Goal: Task Accomplishment & Management: Manage account settings

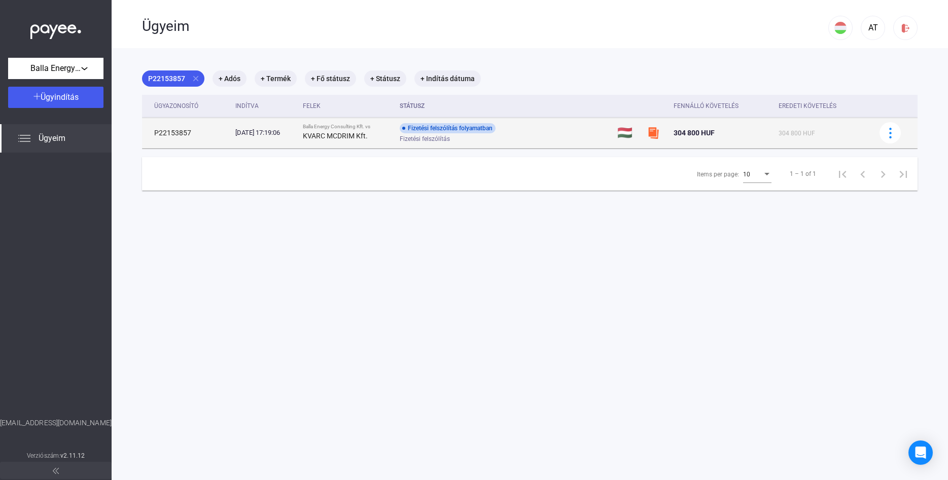
click at [758, 148] on td "304 800 HUF" at bounding box center [721, 133] width 105 height 30
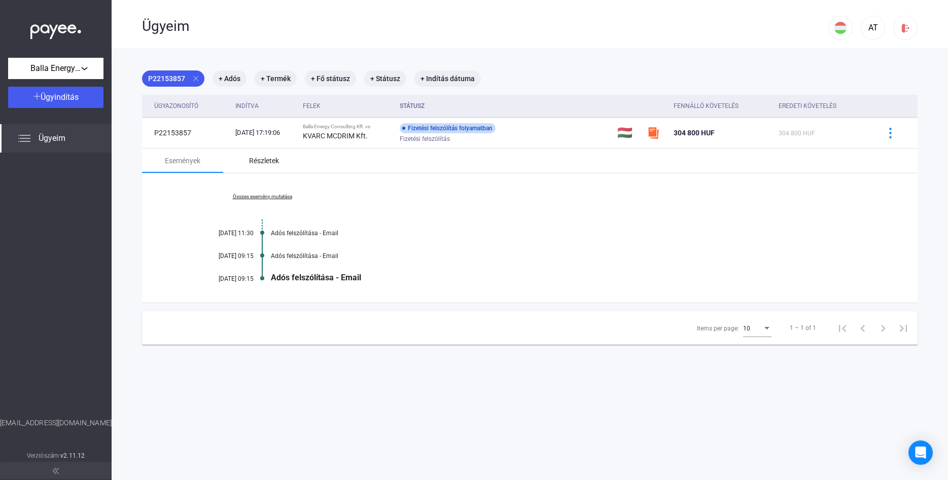
click at [245, 154] on div "Részletek" at bounding box center [263, 161] width 81 height 24
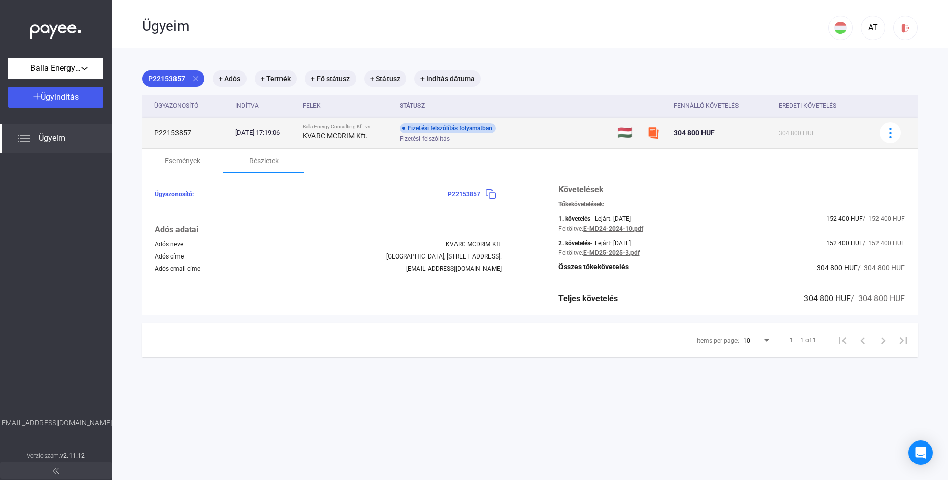
click at [434, 133] on div "Fizetési felszólítás folyamatban" at bounding box center [448, 128] width 96 height 10
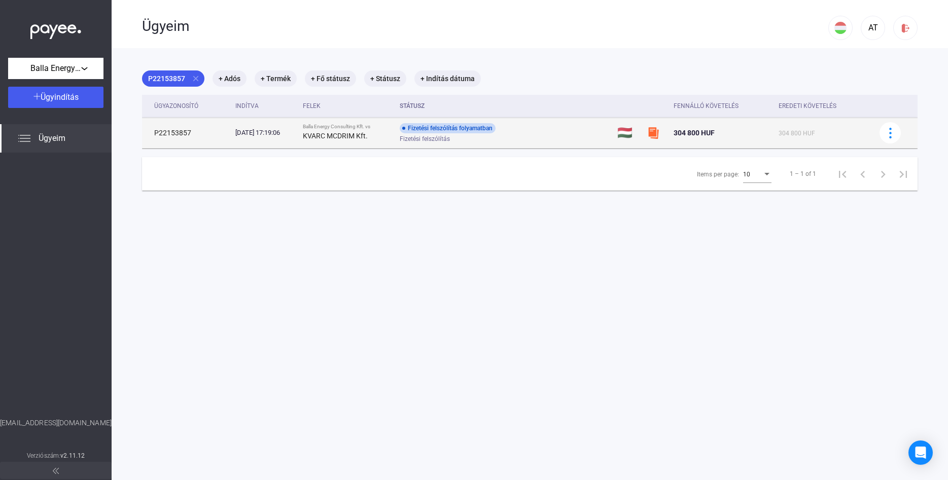
click at [434, 133] on div "Fizetési felszólítás folyamatban" at bounding box center [448, 128] width 96 height 10
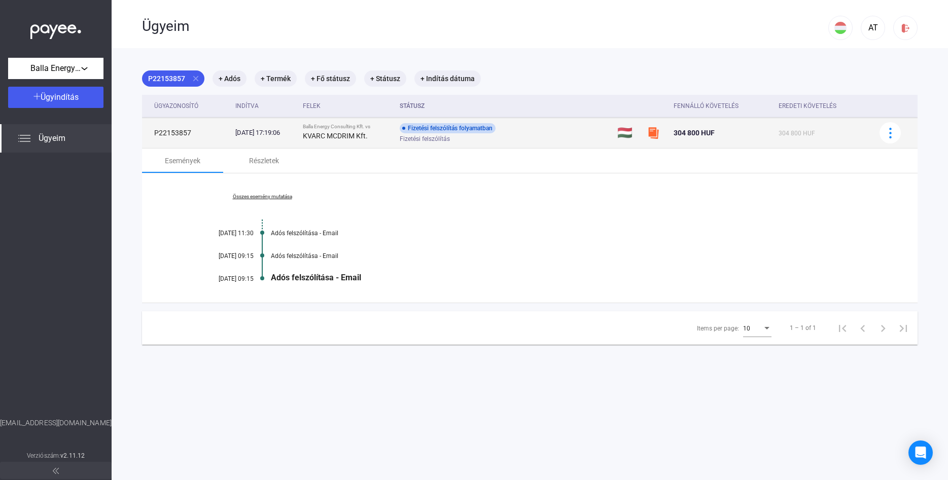
click at [915, 134] on td at bounding box center [894, 133] width 47 height 30
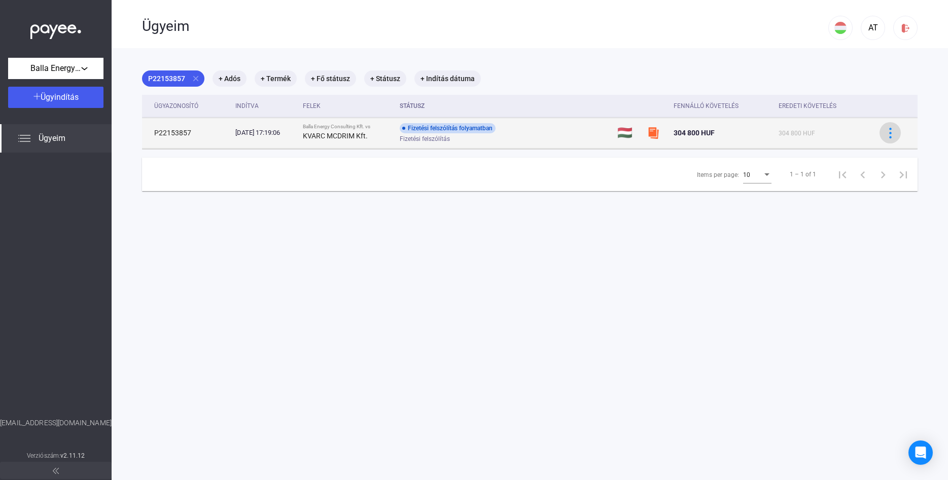
click at [896, 133] on div at bounding box center [889, 133] width 15 height 11
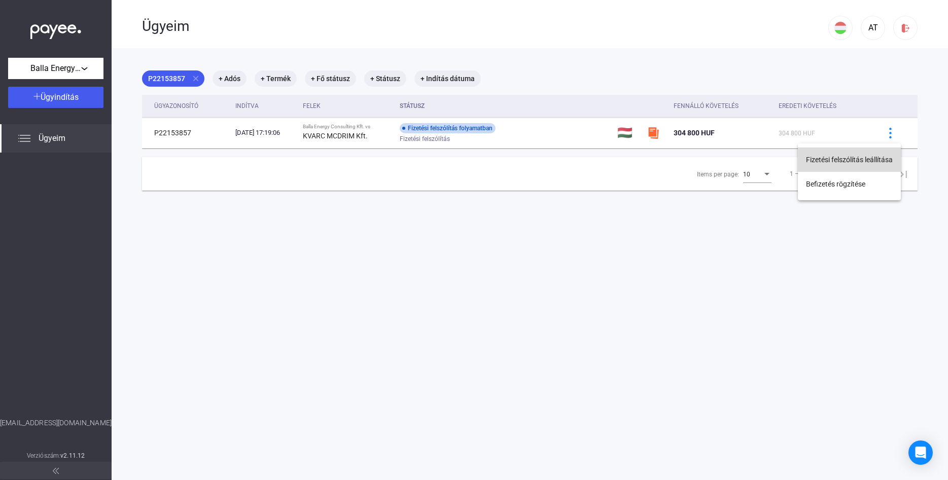
click at [884, 161] on button "Fizetési felszólítás leállítása" at bounding box center [849, 160] width 103 height 24
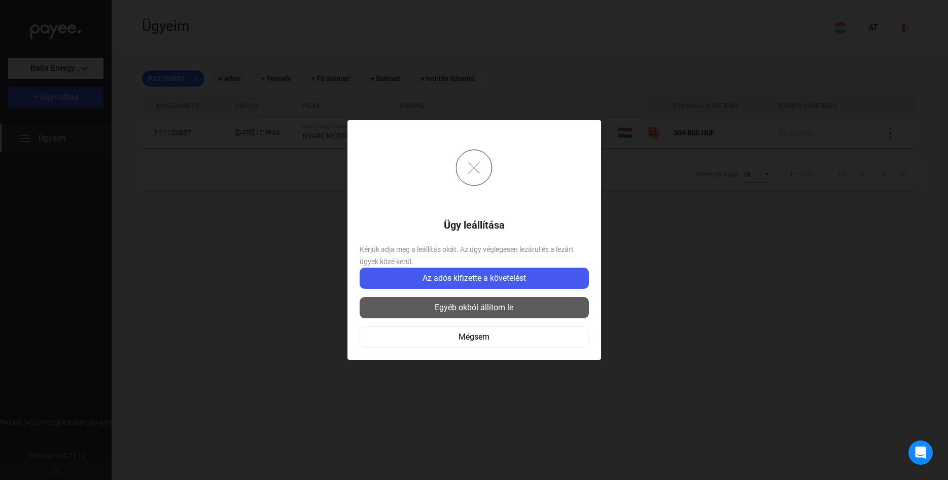
click at [515, 308] on div "Egyéb okból állítom le" at bounding box center [474, 308] width 223 height 12
